Goal: Transaction & Acquisition: Obtain resource

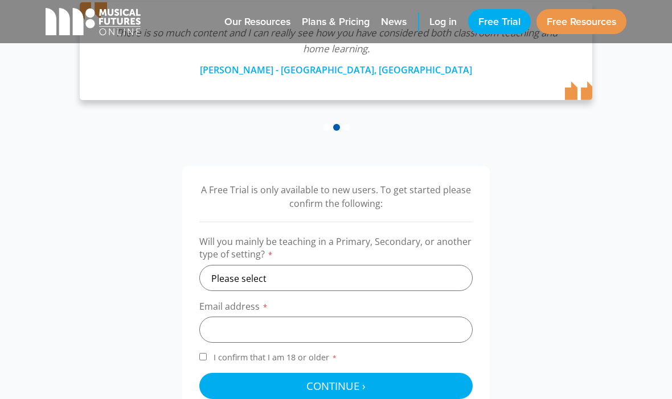
scroll to position [266, 0]
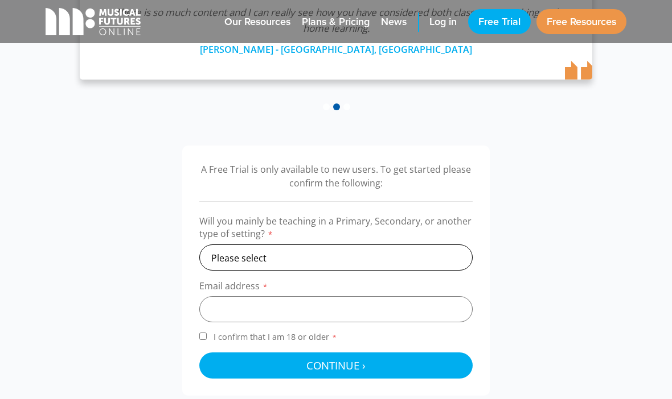
click at [217, 269] on select "Please select Primary Secondary Other" at bounding box center [335, 258] width 273 height 26
select select "secondary"
click at [348, 314] on input "email" at bounding box center [335, 309] width 273 height 26
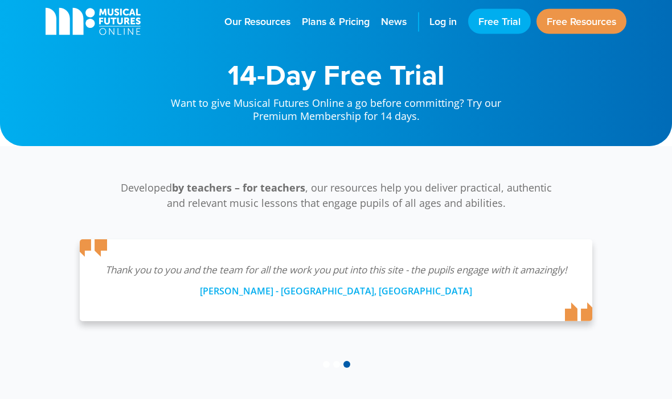
scroll to position [0, 0]
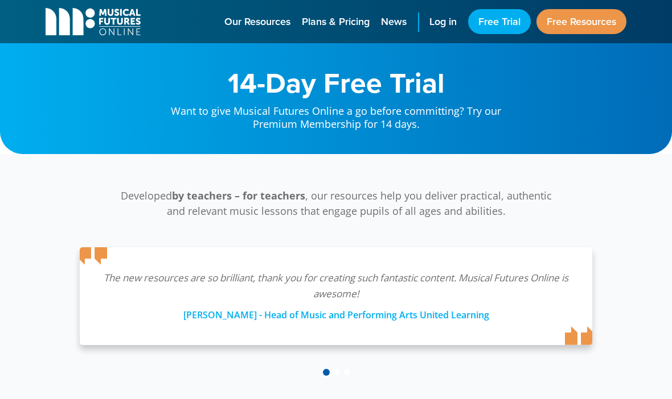
scroll to position [289, 0]
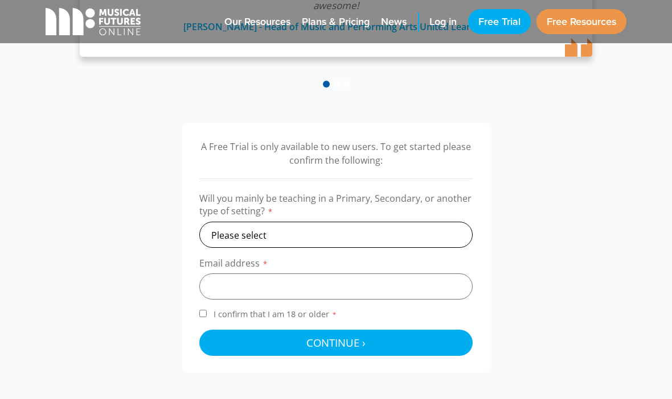
click at [401, 233] on select "Please select Primary Secondary Other" at bounding box center [335, 235] width 273 height 26
select select "secondary"
click at [429, 295] on input "email" at bounding box center [335, 287] width 273 height 26
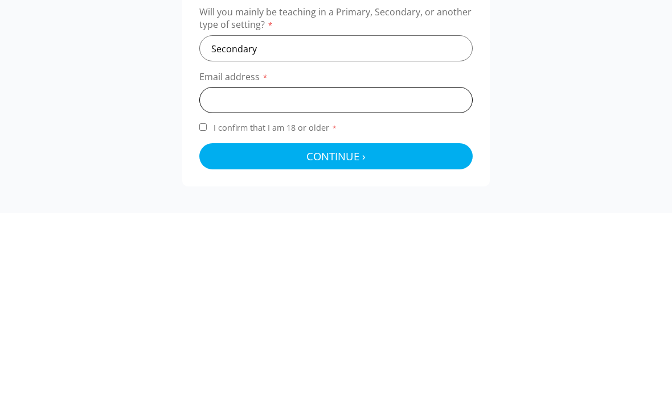
type input "shelves.erosive_6s@icloud.com"
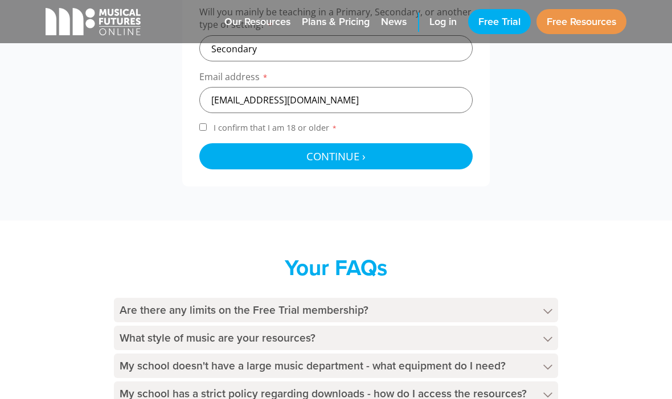
click at [204, 126] on input "I confirm that I am 18 or older *" at bounding box center [202, 126] width 7 height 7
checkbox input "true"
click at [366, 155] on button "Continue › Checking your details..." at bounding box center [335, 156] width 273 height 26
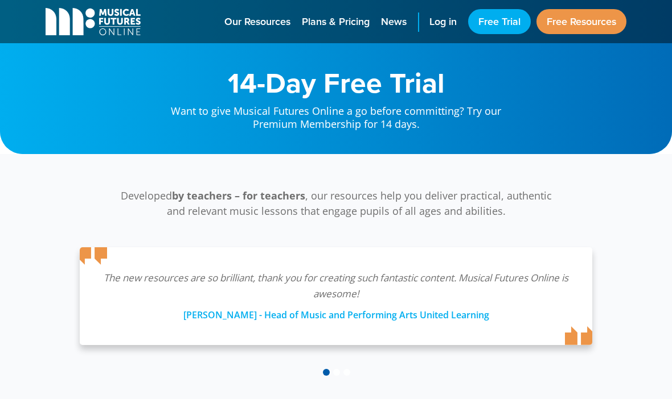
scroll to position [365, 0]
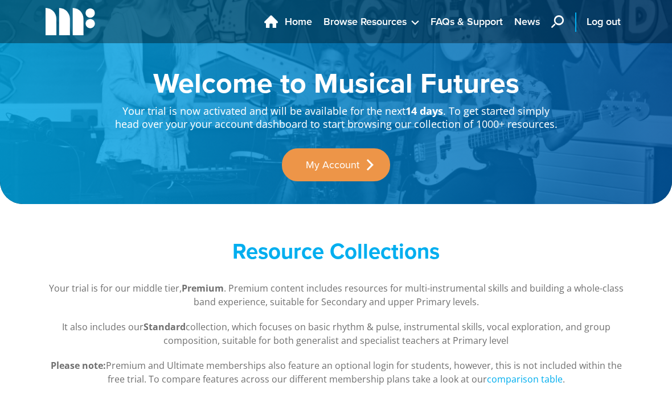
click at [292, 20] on span "Home" at bounding box center [298, 21] width 27 height 15
